Goal: Find specific page/section: Find specific page/section

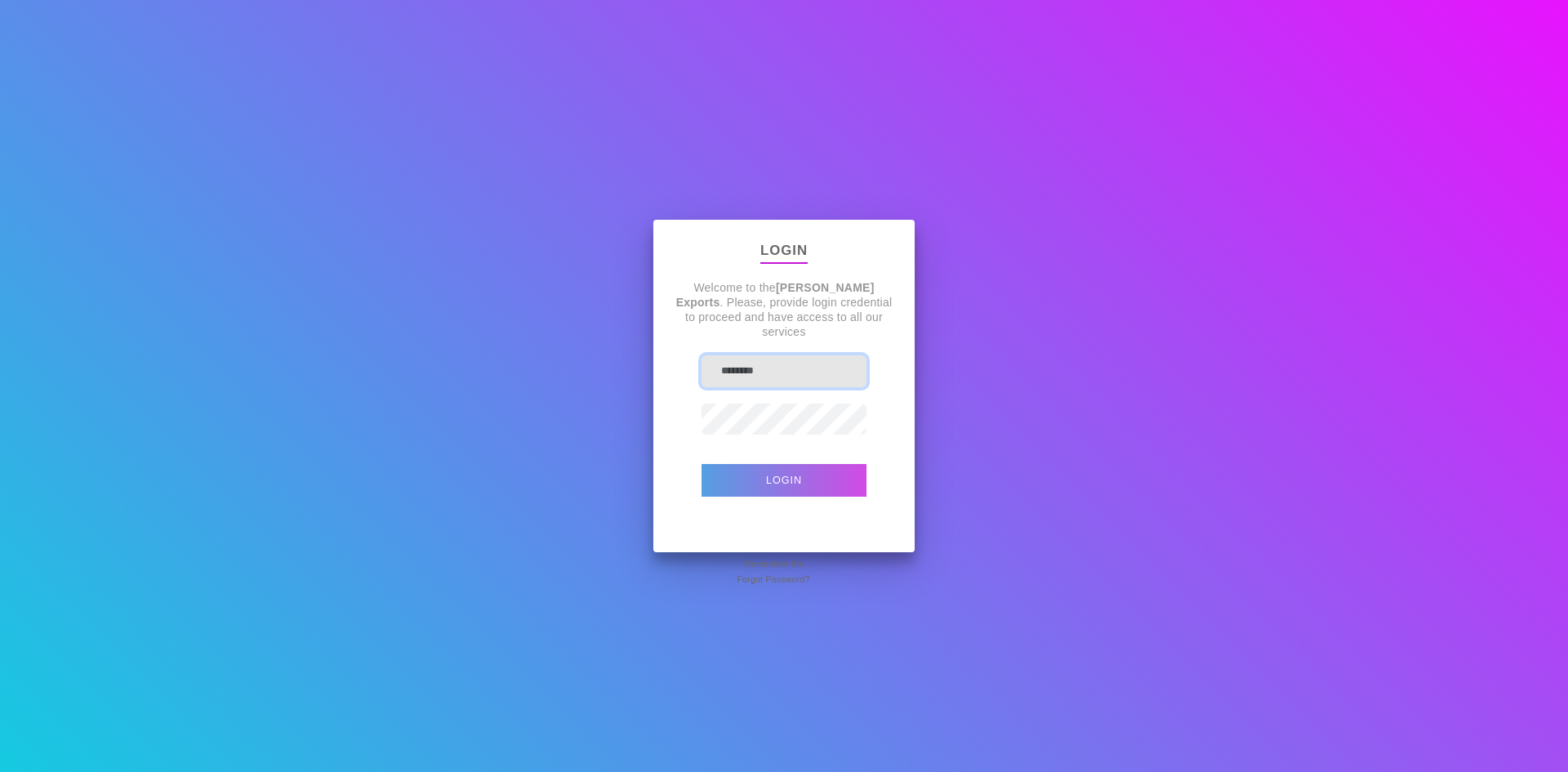
type input "********"
click at [833, 488] on button "Login" at bounding box center [784, 480] width 165 height 33
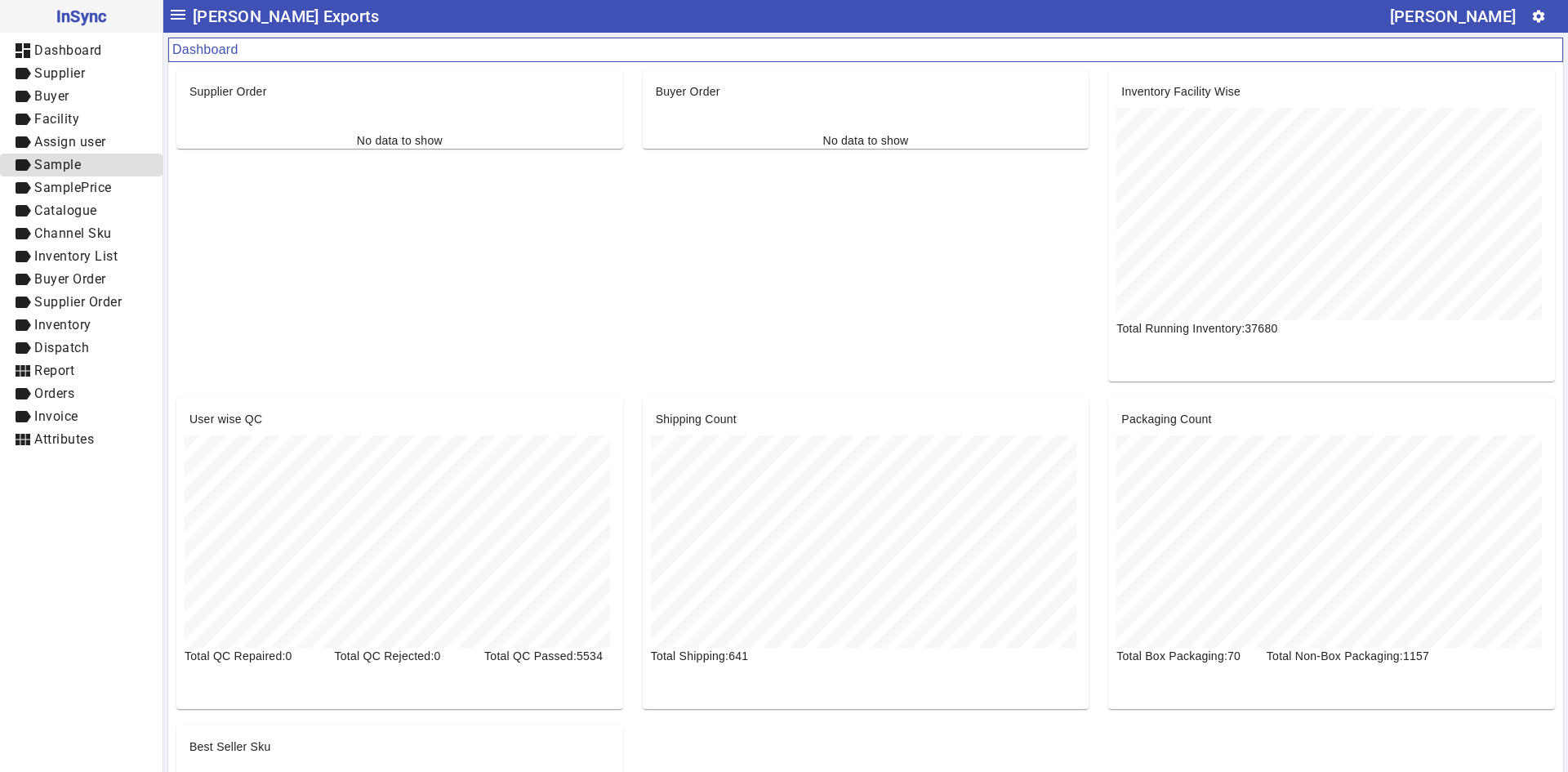
click at [81, 159] on span "Sample" at bounding box center [57, 165] width 47 height 15
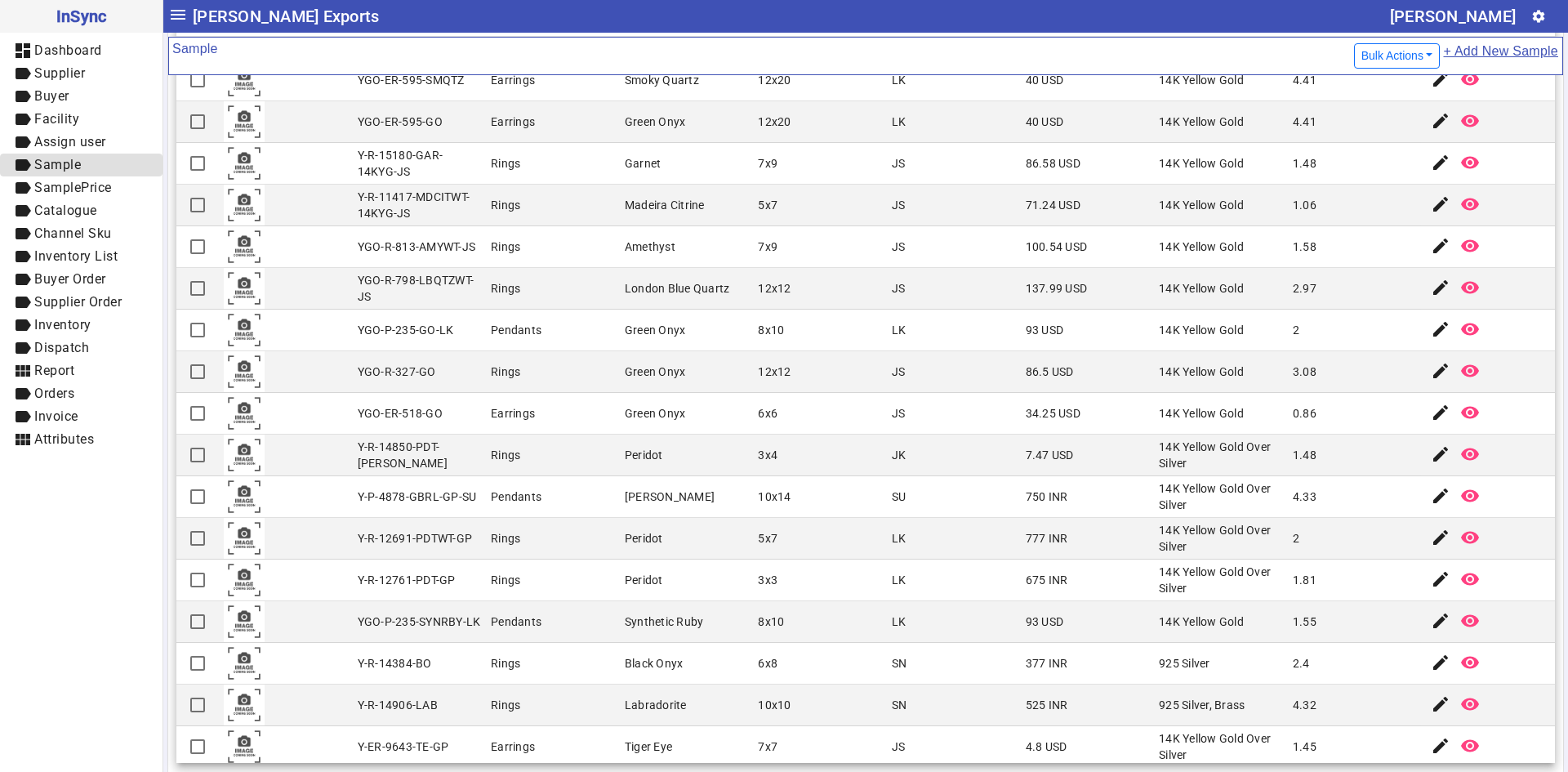
scroll to position [1401, 0]
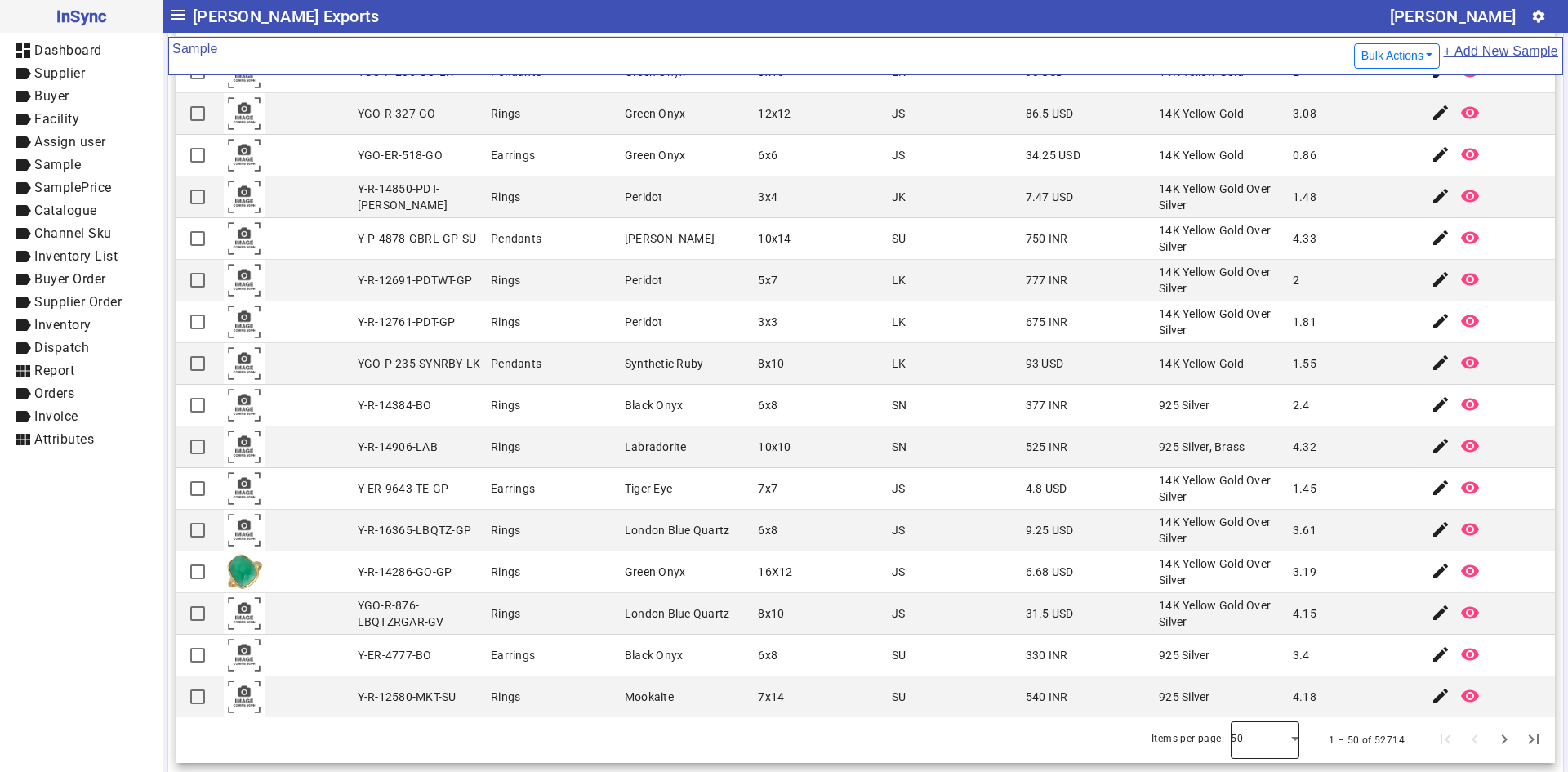
click at [1259, 750] on div at bounding box center [1264, 740] width 69 height 39
click at [1248, 708] on mat-option "100" at bounding box center [1242, 695] width 69 height 39
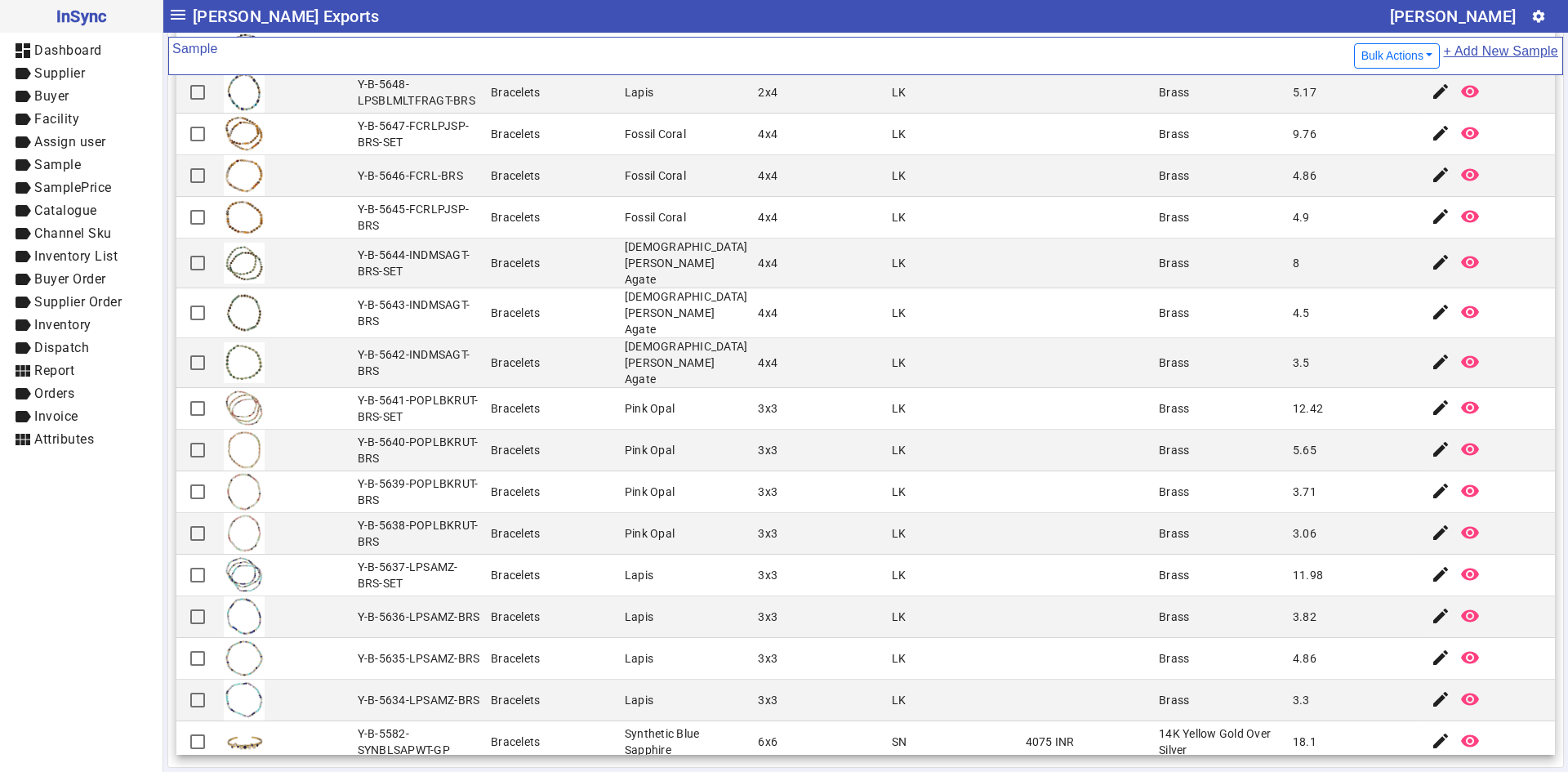
scroll to position [3493, 0]
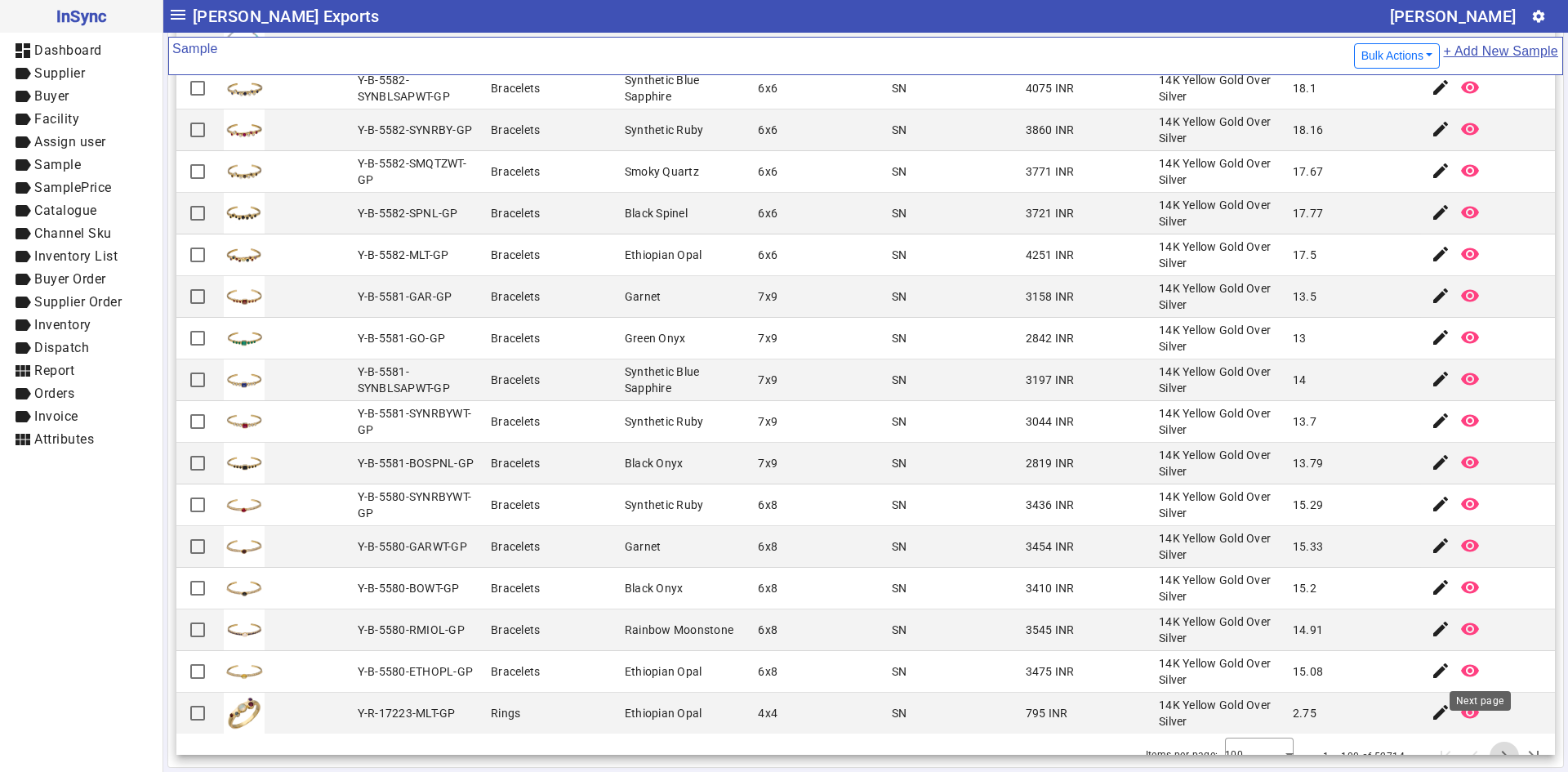
click at [1484, 741] on span "Next page" at bounding box center [1504, 757] width 39 height 39
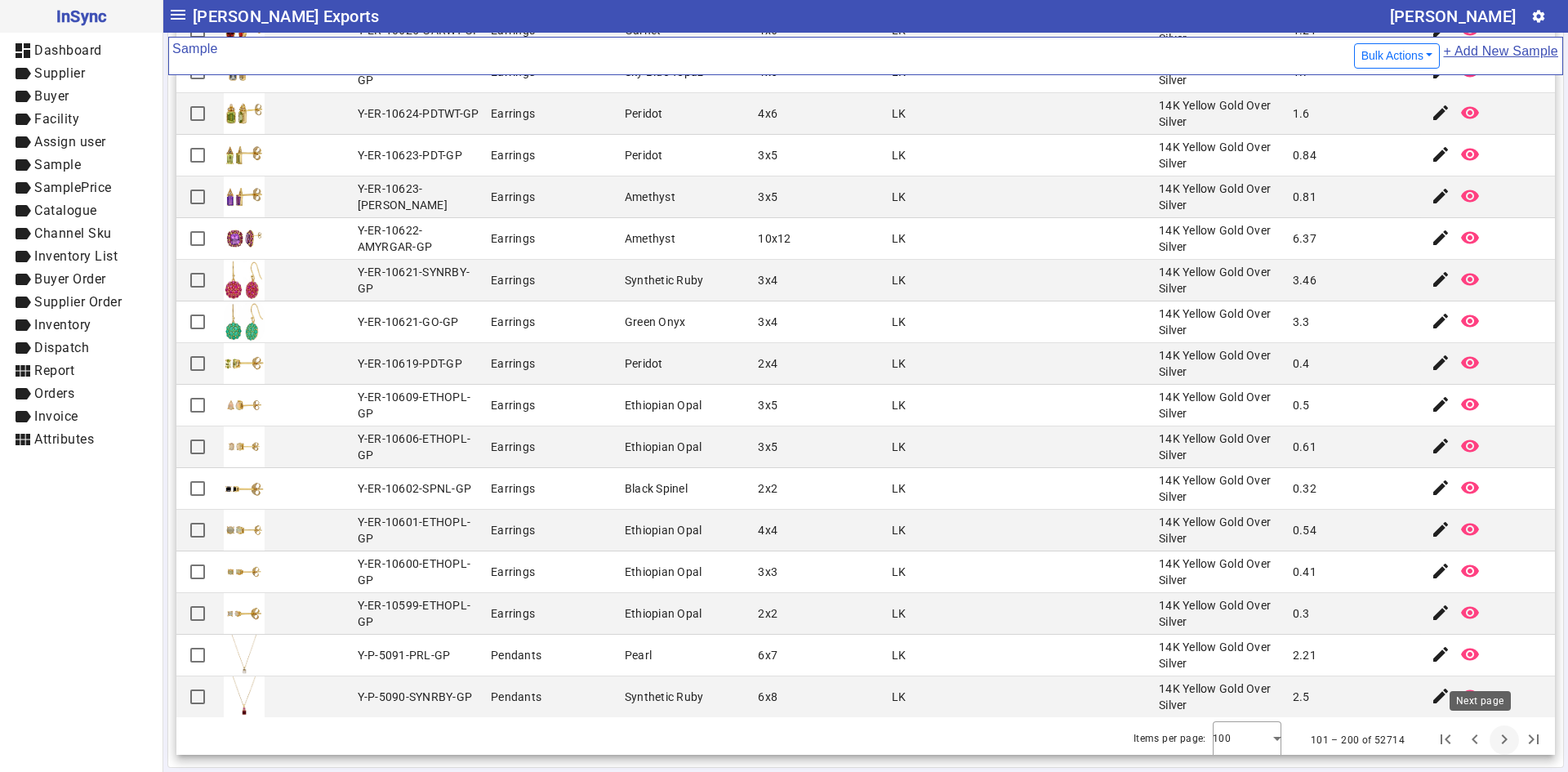
click at [1485, 738] on span "Next page" at bounding box center [1504, 740] width 39 height 39
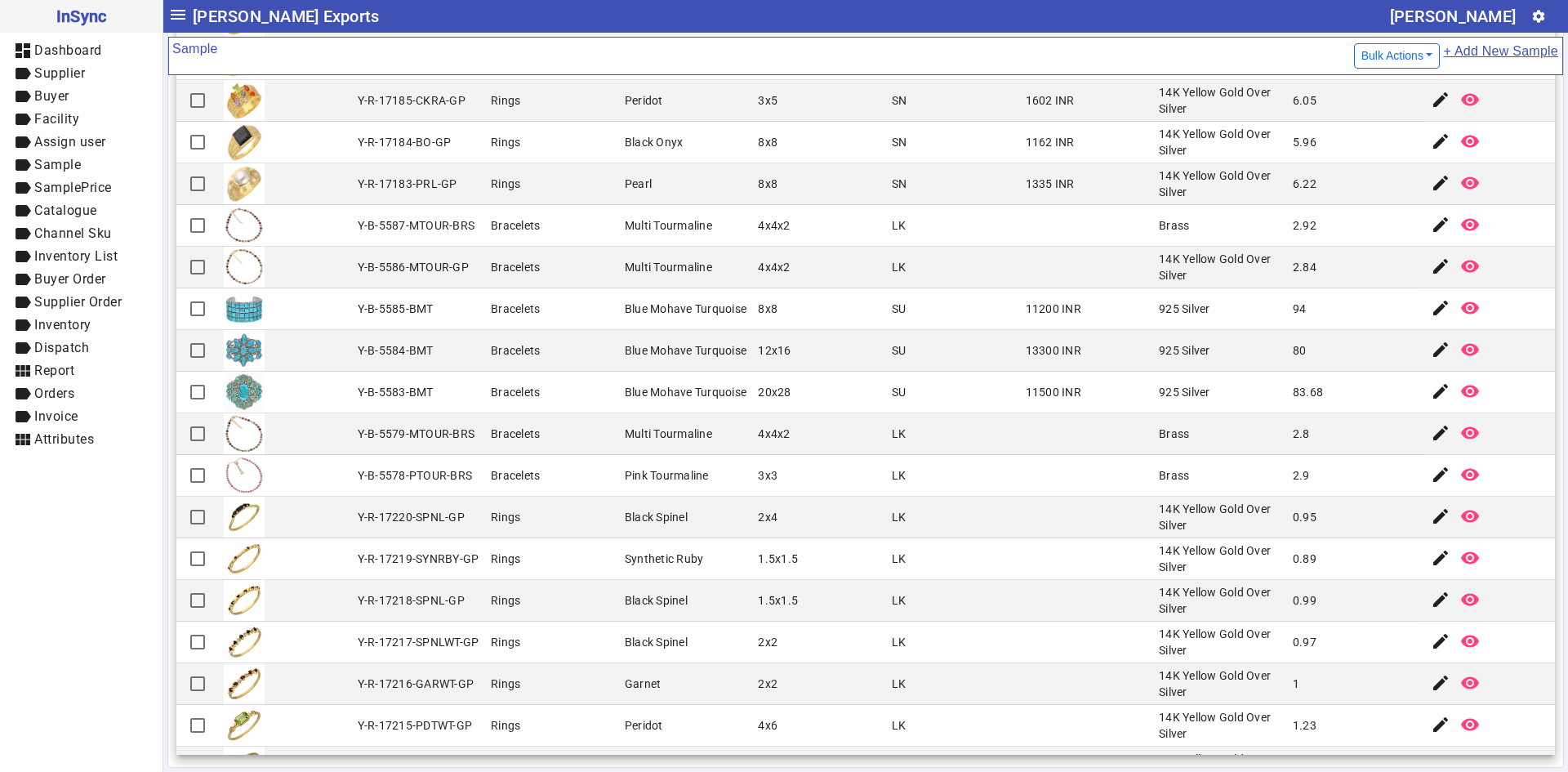
scroll to position [1552, 0]
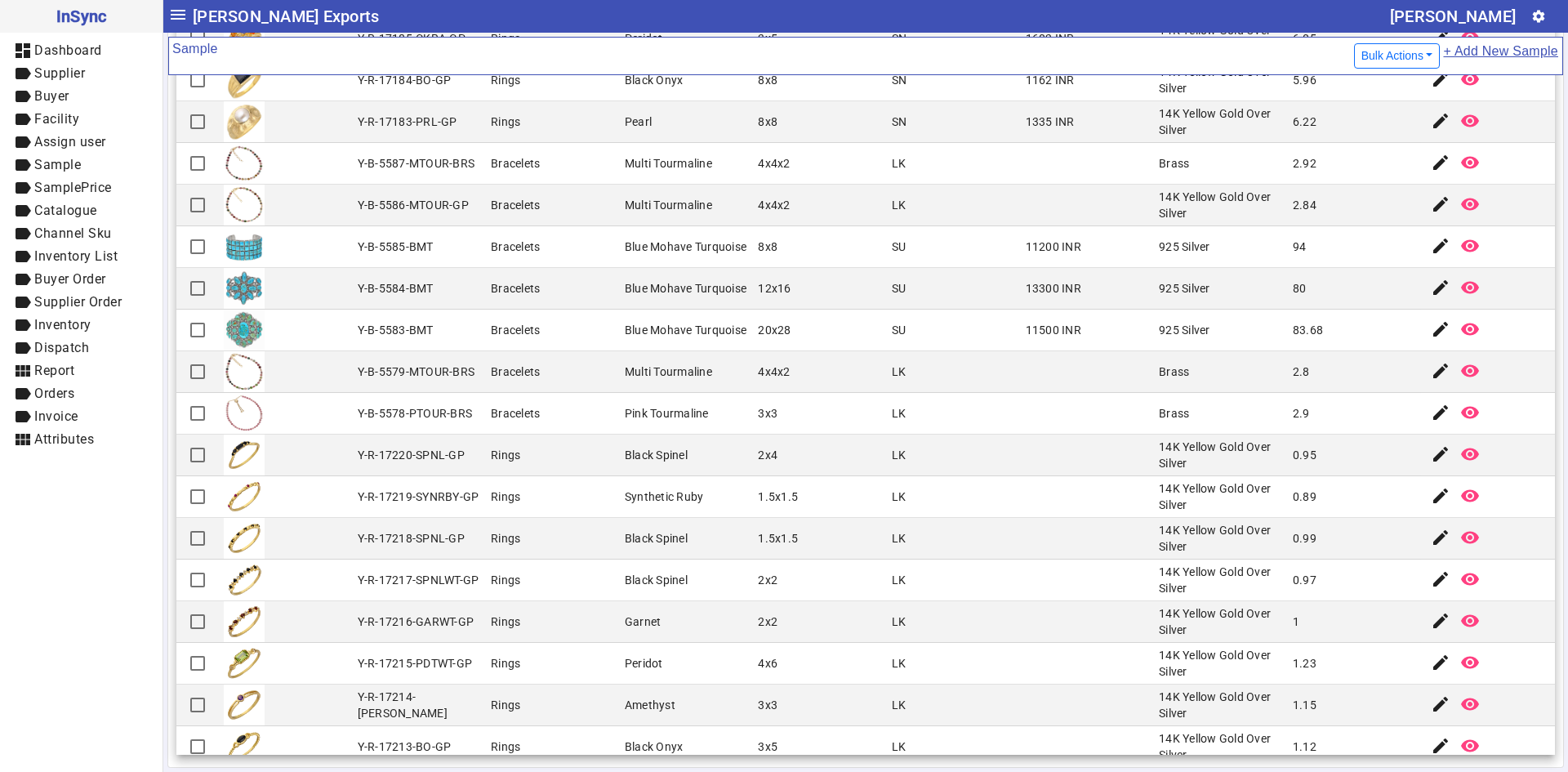
click at [343, 465] on mat-cell at bounding box center [286, 455] width 134 height 42
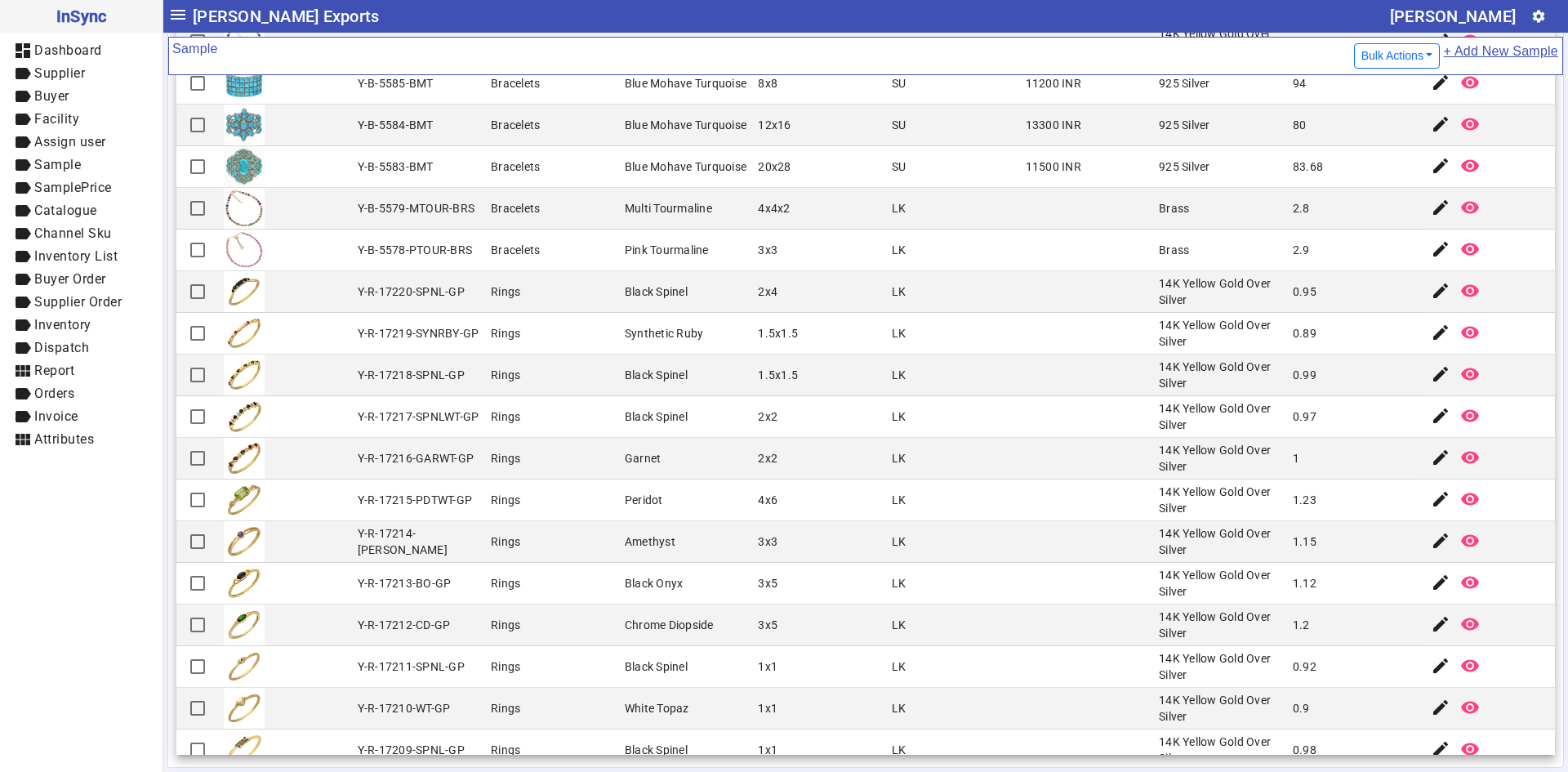
scroll to position [1797, 0]
